Goal: Task Accomplishment & Management: Use online tool/utility

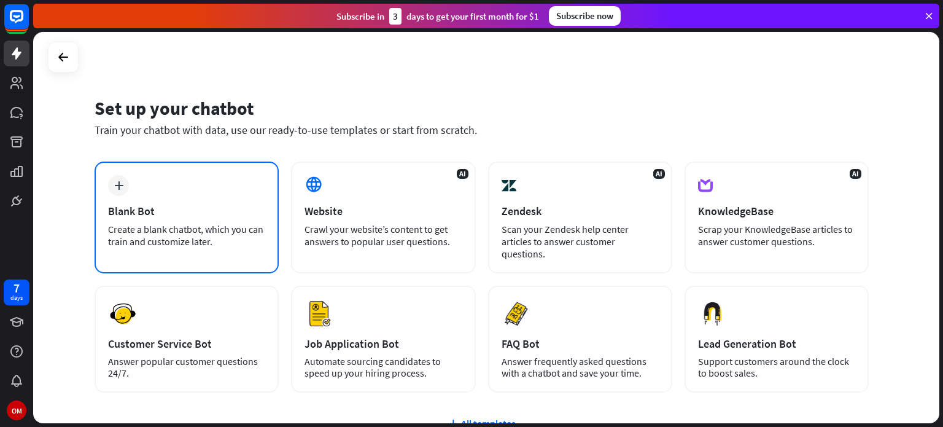
click at [180, 215] on div "Blank Bot" at bounding box center [186, 211] width 157 height 14
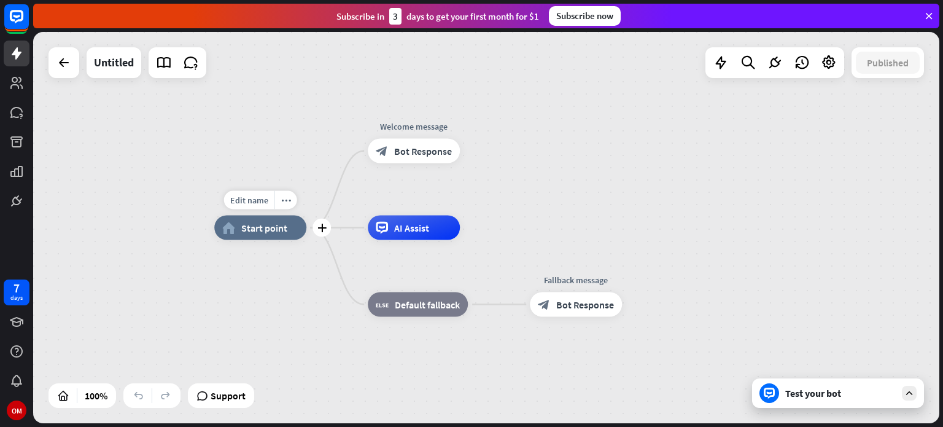
click at [265, 231] on span "Start point" at bounding box center [264, 228] width 46 height 12
click at [243, 192] on div "Edit name" at bounding box center [249, 200] width 50 height 18
type input "********"
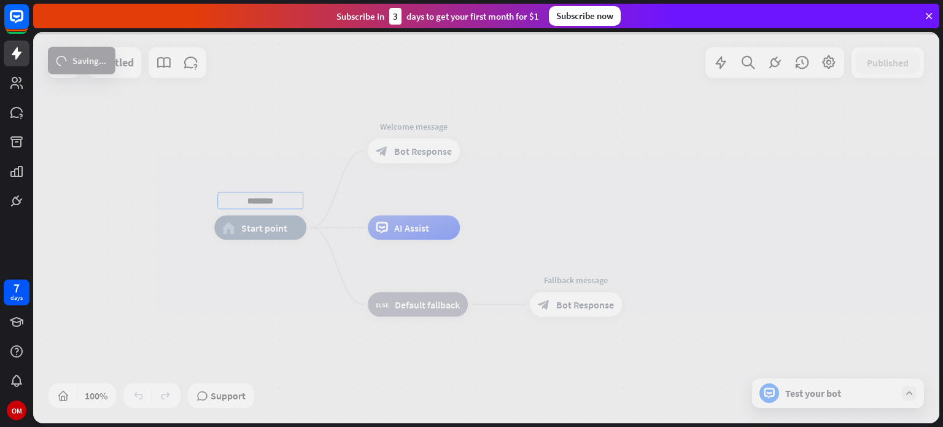
click at [402, 154] on div "******** home_2 Start point Edit name more_horiz Welcome message block_bot_resp…" at bounding box center [486, 227] width 906 height 391
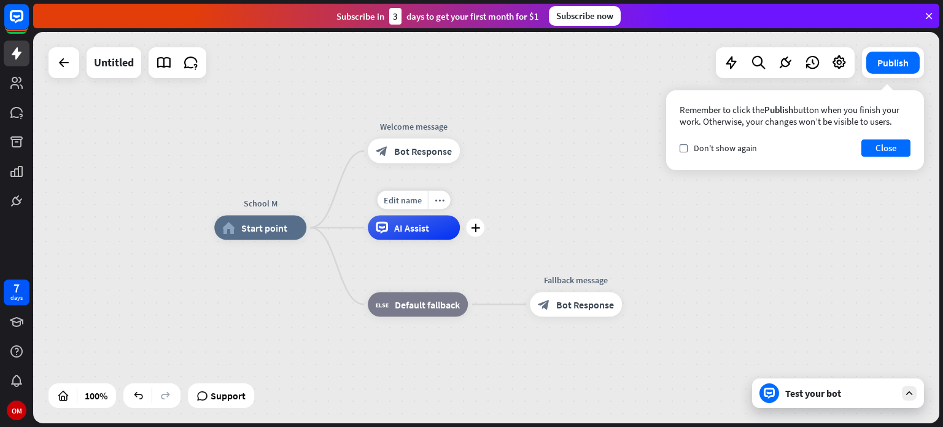
click at [403, 220] on div "AI Assist" at bounding box center [414, 227] width 92 height 25
click at [839, 402] on div "Test your bot" at bounding box center [838, 392] width 172 height 29
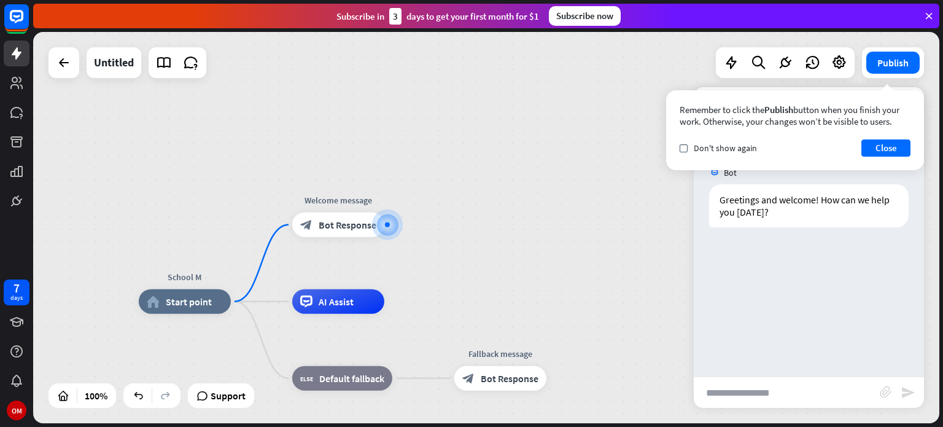
drag, startPoint x: 777, startPoint y: 304, endPoint x: 896, endPoint y: 158, distance: 188.5
click at [896, 158] on div "Untitled Publish Remember to click the Publish button when you finish your work…" at bounding box center [486, 227] width 906 height 391
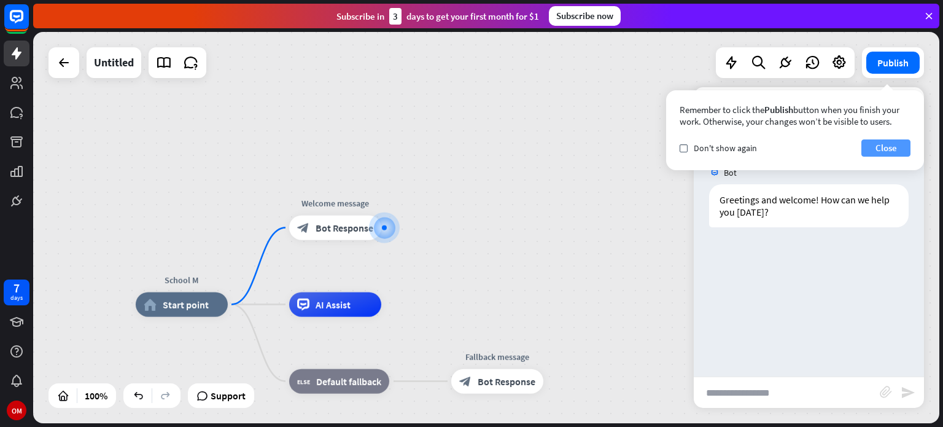
click at [888, 139] on button "Close" at bounding box center [885, 147] width 49 height 17
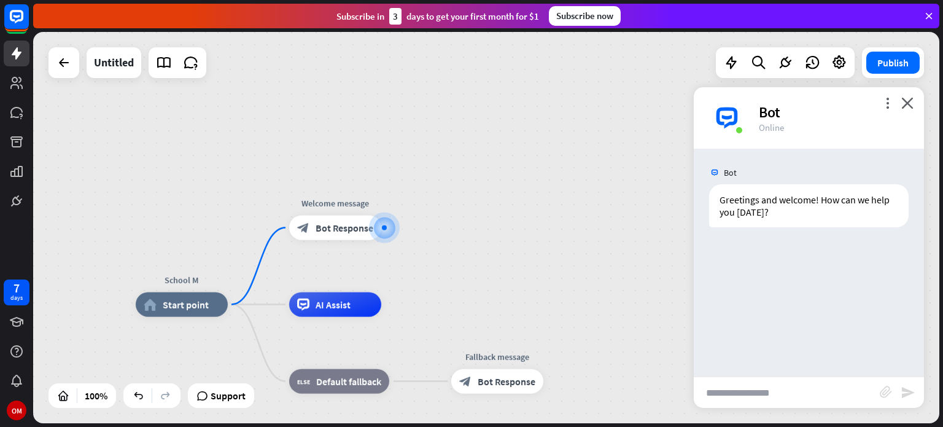
click at [832, 147] on div "more_vert close Bot Online" at bounding box center [809, 117] width 230 height 61
click at [883, 384] on div "block_attachment send" at bounding box center [809, 391] width 230 height 31
click at [884, 390] on icon "block_attachment" at bounding box center [886, 391] width 12 height 12
click at [812, 387] on div "Document" at bounding box center [818, 390] width 106 height 21
click at [889, 392] on icon "block_attachment" at bounding box center [886, 391] width 12 height 12
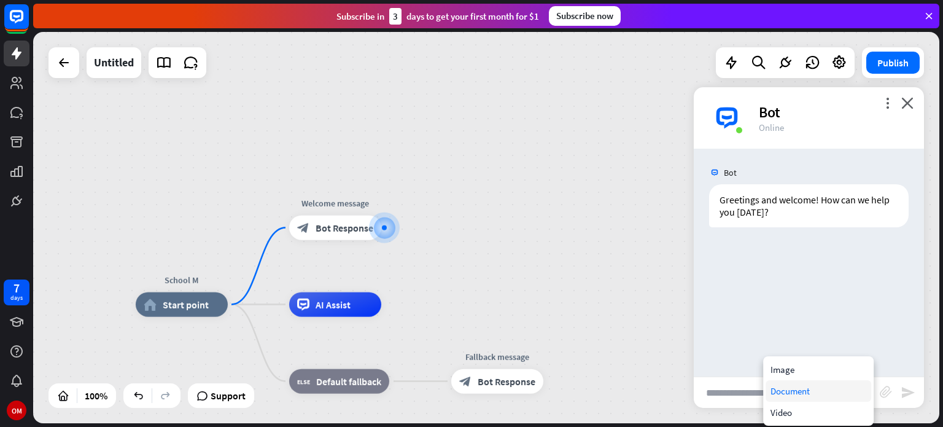
click at [813, 390] on div "Document" at bounding box center [818, 390] width 106 height 21
click at [877, 385] on input "text" at bounding box center [787, 392] width 186 height 31
click at [888, 390] on icon "block_attachment" at bounding box center [886, 391] width 12 height 12
click at [819, 389] on div "Document" at bounding box center [818, 390] width 106 height 21
